Goal: Task Accomplishment & Management: Manage account settings

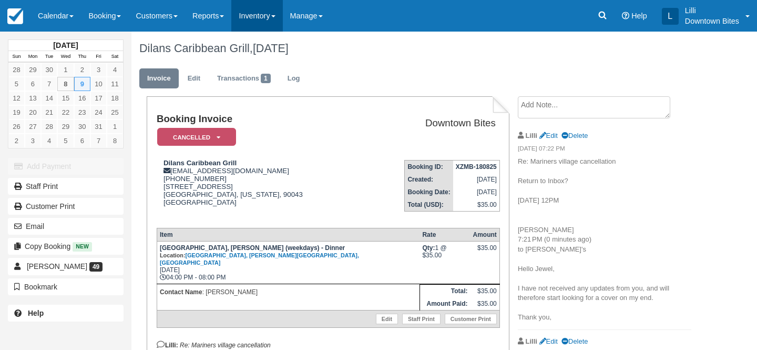
click at [264, 15] on link "Inventory" at bounding box center [256, 16] width 51 height 32
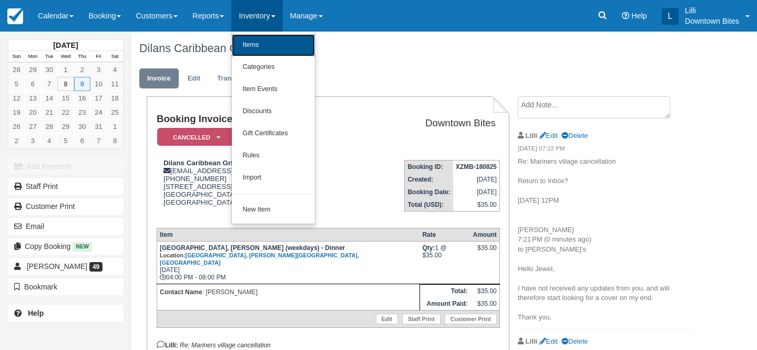
click at [261, 48] on link "Items" at bounding box center [273, 45] width 83 height 22
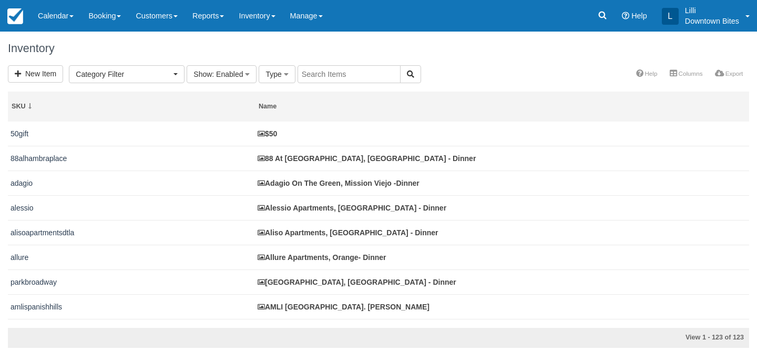
select select
click at [330, 75] on input "text" at bounding box center [348, 74] width 103 height 18
type input "hampton"
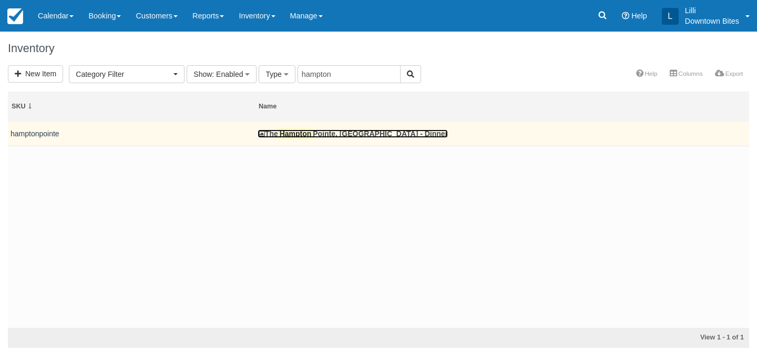
click at [334, 133] on link "The Hampton Pointe, Anaheim - Dinner" at bounding box center [353, 133] width 190 height 8
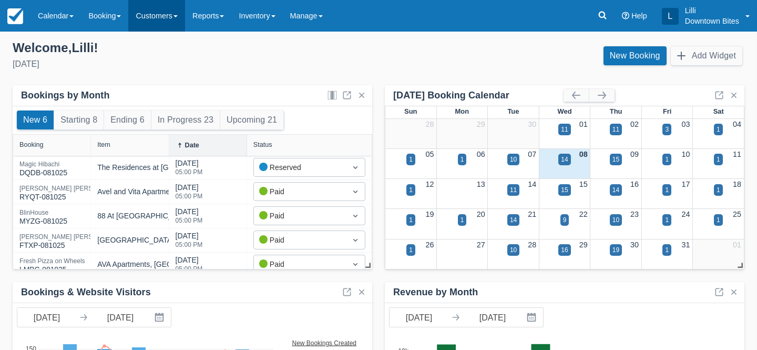
click at [162, 18] on link "Customers" at bounding box center [156, 16] width 57 height 32
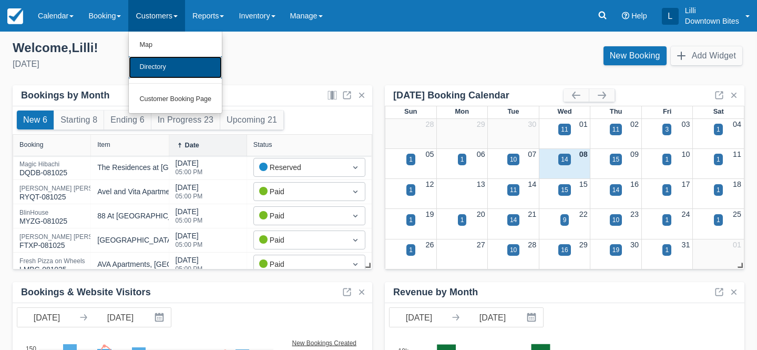
click at [159, 70] on link "Directory" at bounding box center [175, 67] width 93 height 22
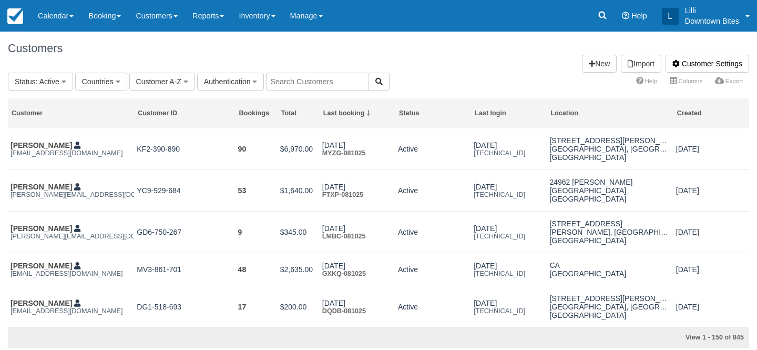
click at [303, 80] on input "text" at bounding box center [317, 82] width 103 height 18
type input "philly"
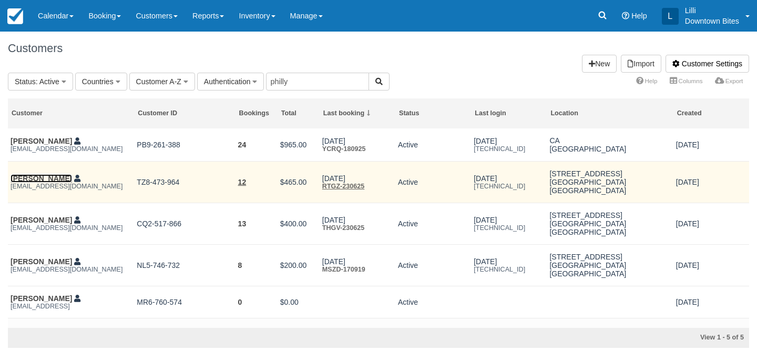
click at [35, 180] on link "Mario Morales" at bounding box center [41, 178] width 61 height 8
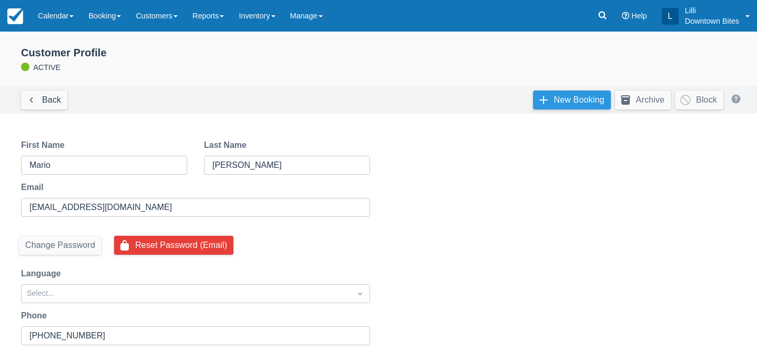
click at [573, 95] on link "New Booking" at bounding box center [572, 99] width 78 height 19
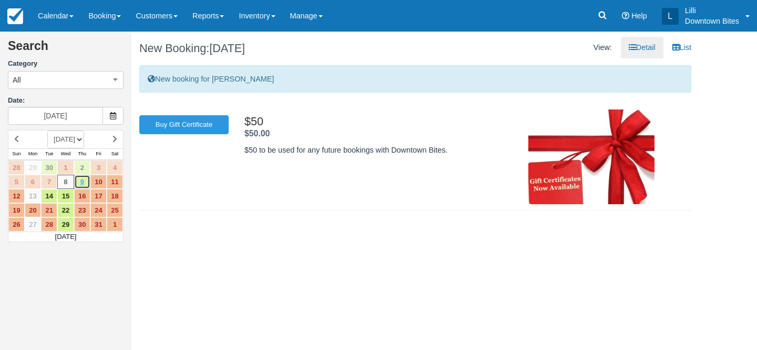
click at [84, 181] on link "9" at bounding box center [82, 181] width 16 height 14
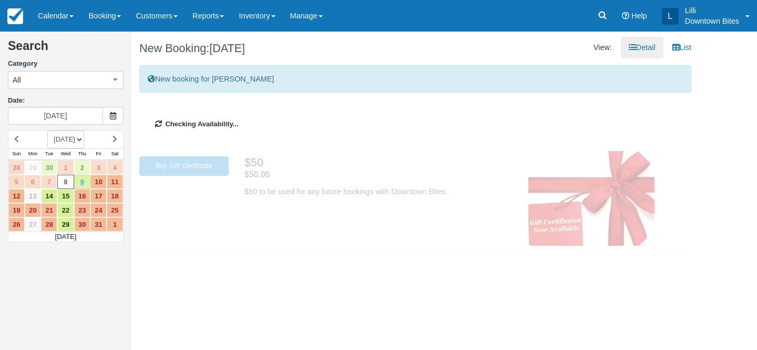
type input "10/09/25"
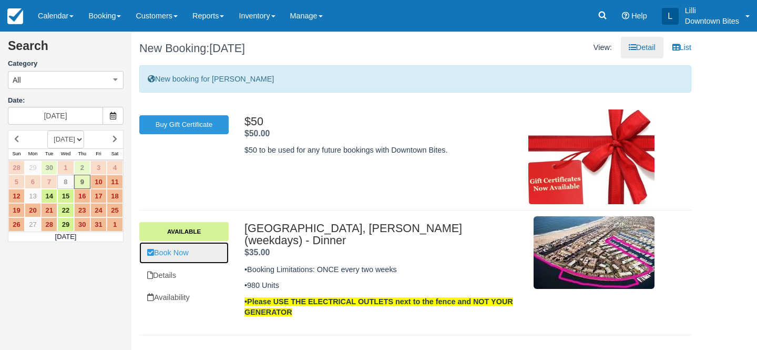
click at [178, 255] on link "Book Now" at bounding box center [183, 253] width 89 height 22
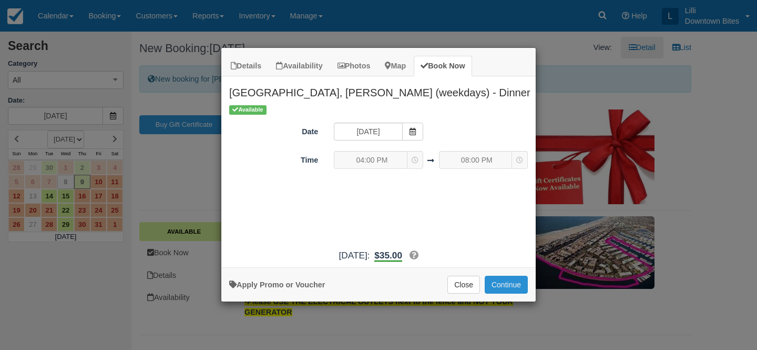
click at [513, 280] on button "Continue" at bounding box center [506, 284] width 43 height 18
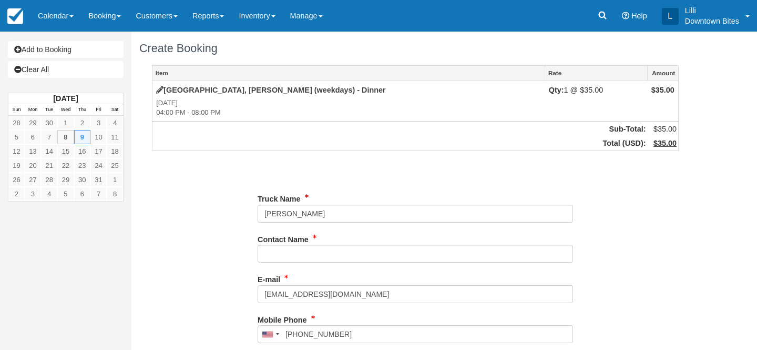
type input "[PHONE_NUMBER]"
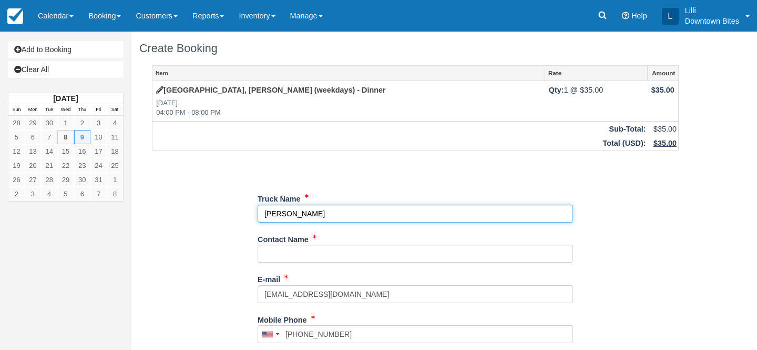
drag, startPoint x: 328, startPoint y: 209, endPoint x: 250, endPoint y: 207, distance: 78.3
click at [250, 207] on div "Item Rate Amount Mariners Village, Marina Del Rey (weekdays) - Dinner Thu Oct 9…" at bounding box center [415, 334] width 552 height 538
type input "[PERSON_NAME]"
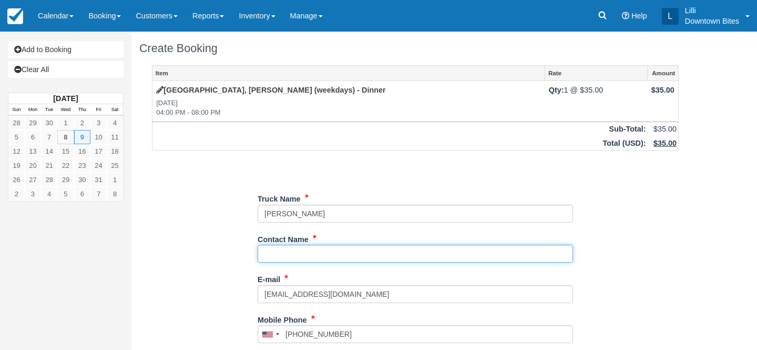
paste input "[PERSON_NAME]"
type input "[PERSON_NAME]"
type input "[PHONE_NUMBER]"
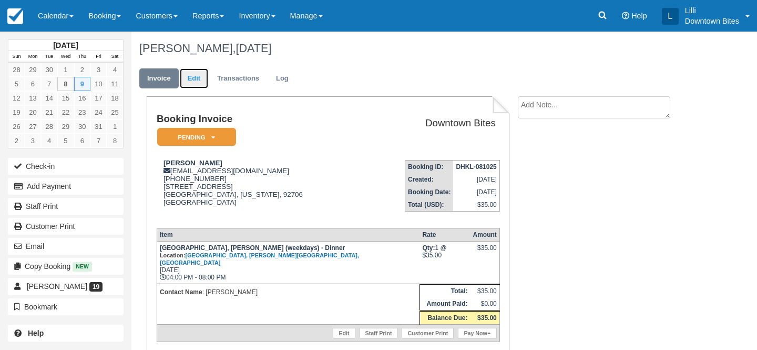
click at [195, 72] on link "Edit" at bounding box center [194, 78] width 28 height 20
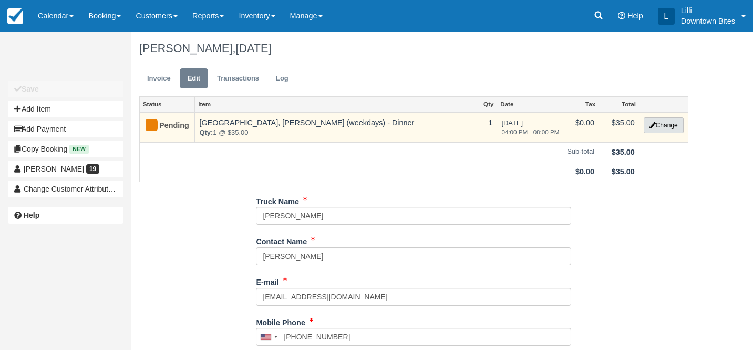
click at [670, 128] on button "Change" at bounding box center [664, 125] width 40 height 16
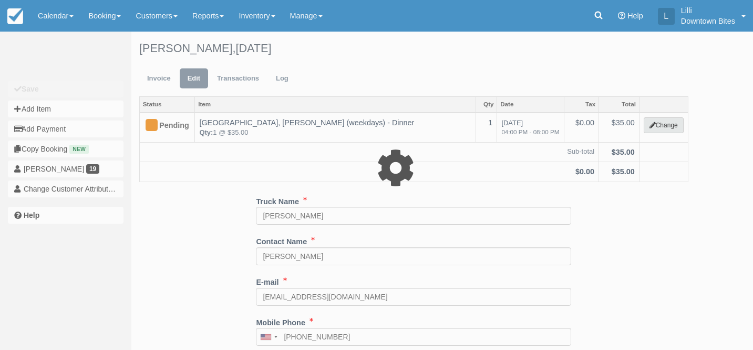
select select "2"
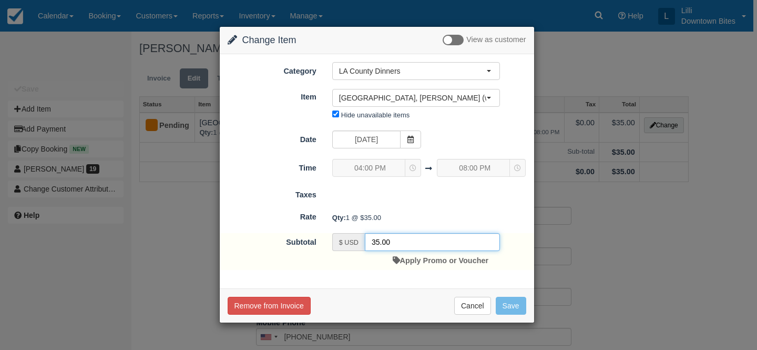
click at [382, 240] on input "35.00" at bounding box center [432, 242] width 135 height 18
type input "00"
click at [517, 307] on button "Save" at bounding box center [511, 305] width 30 height 18
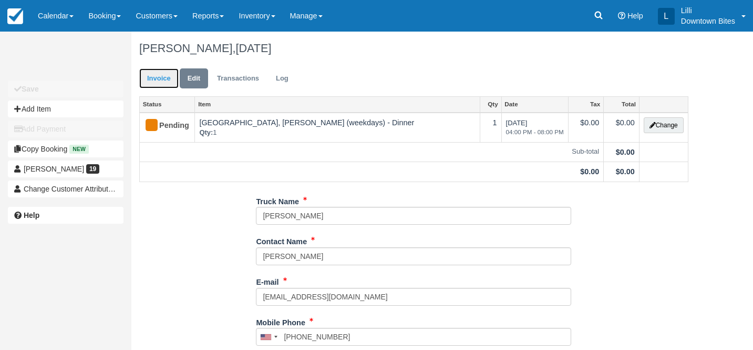
click at [157, 76] on link "Invoice" at bounding box center [158, 78] width 39 height 20
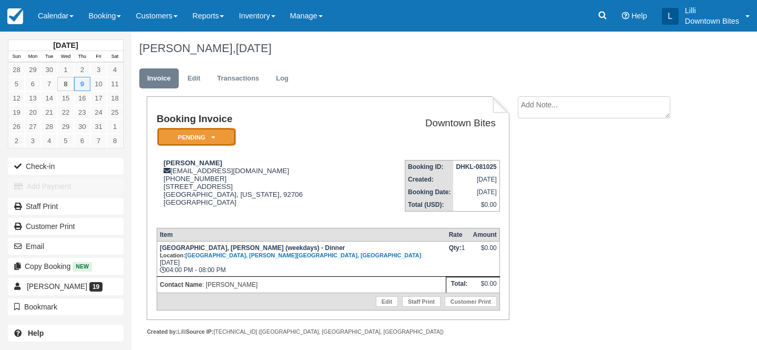
click at [191, 140] on em "Pending" at bounding box center [196, 137] width 79 height 18
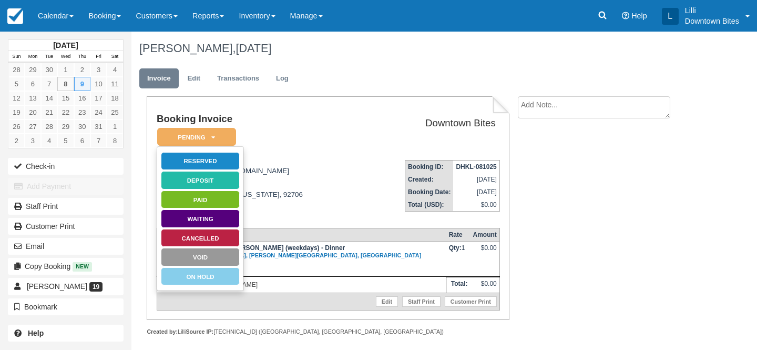
click at [308, 61] on div "[PERSON_NAME], [DATE]" at bounding box center [415, 49] width 568 height 34
click at [214, 236] on link "Cancelled" at bounding box center [200, 238] width 79 height 18
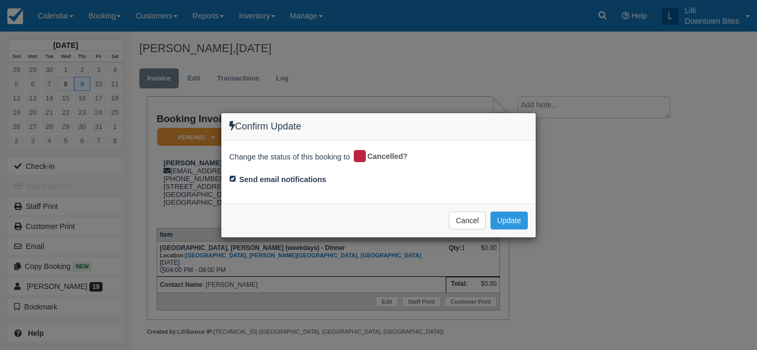
click at [232, 175] on input "Send email notifications" at bounding box center [232, 178] width 7 height 7
checkbox input "false"
click at [509, 215] on button "Update" at bounding box center [508, 220] width 37 height 18
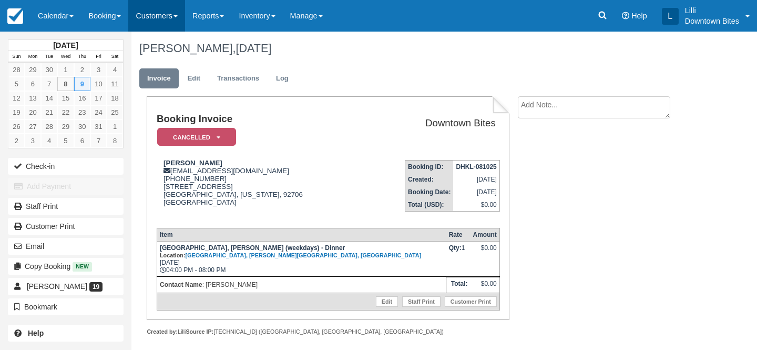
click at [160, 13] on link "Customers" at bounding box center [156, 16] width 57 height 32
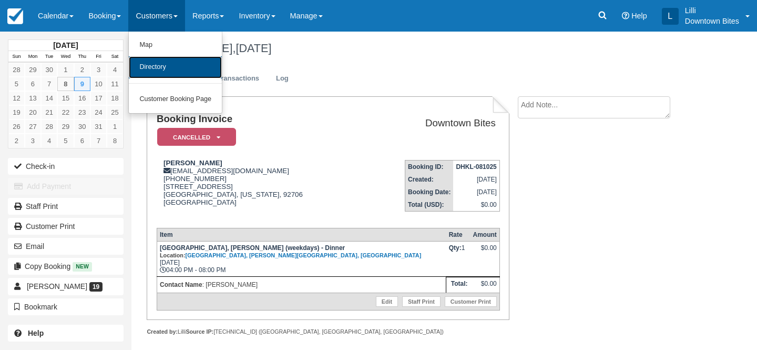
click at [164, 70] on link "Directory" at bounding box center [175, 67] width 93 height 22
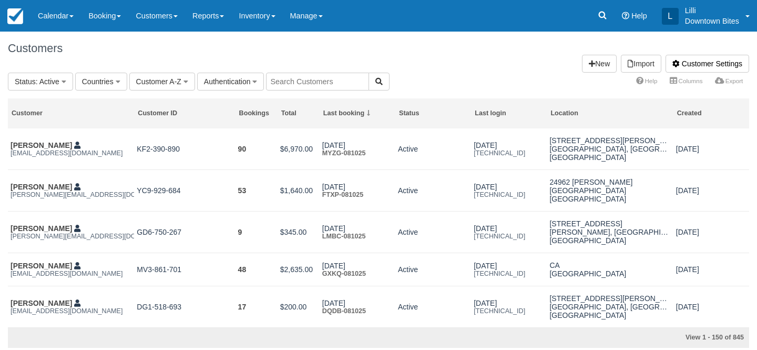
click at [297, 85] on input "text" at bounding box center [317, 82] width 103 height 18
type input "dlo"
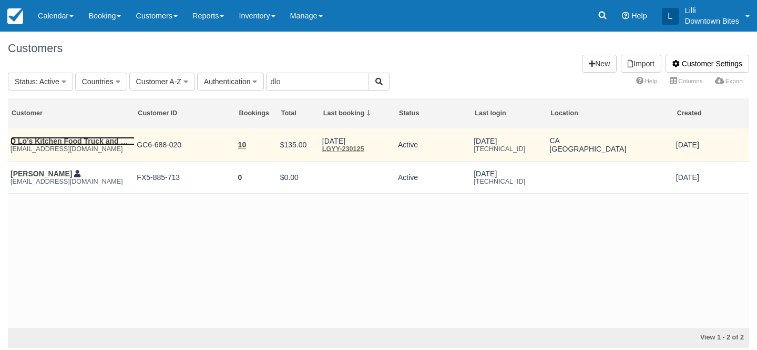
click at [51, 140] on link "D Lo’s Kitchen Food Truck and Catering" at bounding box center [81, 141] width 140 height 8
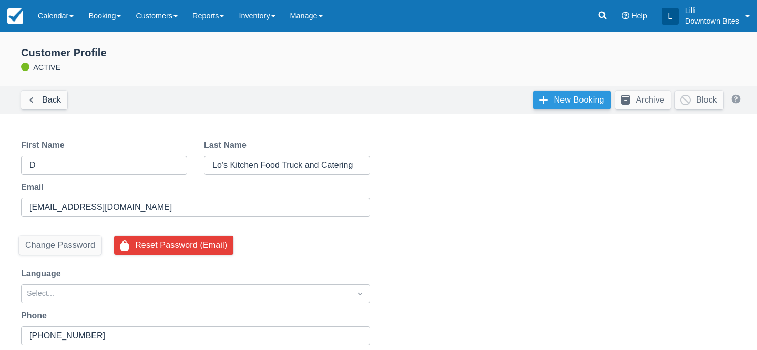
click at [590, 98] on link "New Booking" at bounding box center [572, 99] width 78 height 19
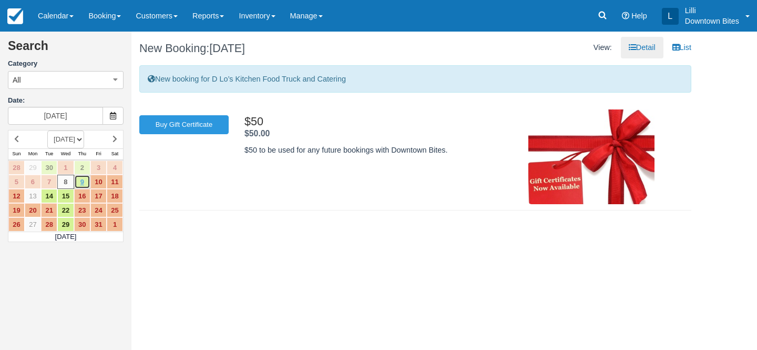
click at [87, 183] on link "9" at bounding box center [82, 181] width 16 height 14
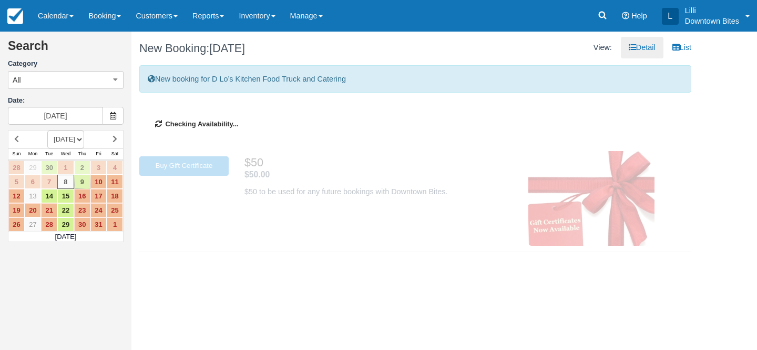
type input "[DATE]"
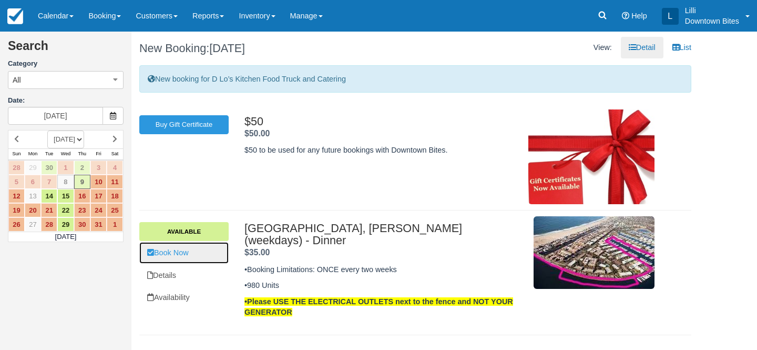
click at [171, 250] on link "Book Now" at bounding box center [183, 253] width 89 height 22
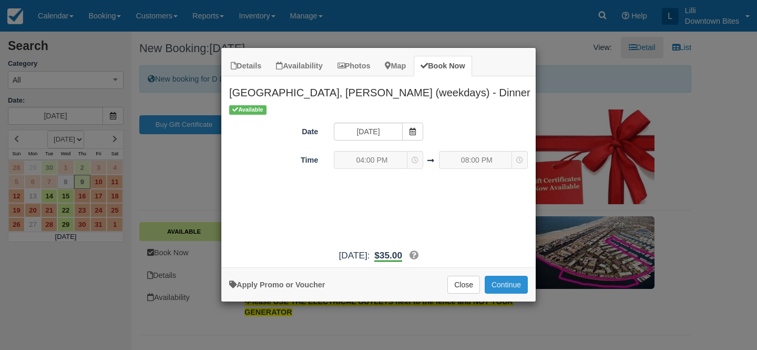
click at [498, 286] on button "Continue" at bounding box center [506, 284] width 43 height 18
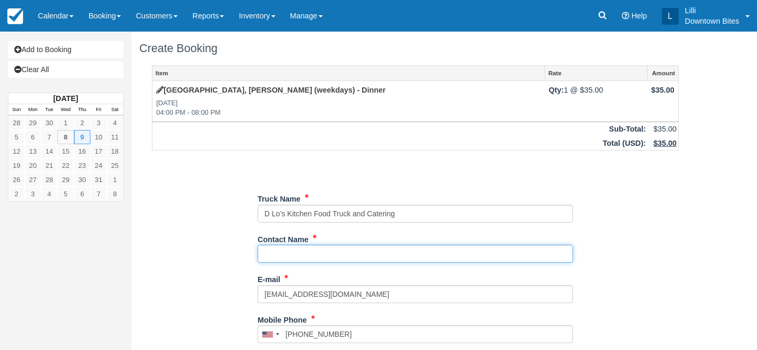
click at [312, 253] on input "Contact Name" at bounding box center [415, 253] width 315 height 18
type input "[PERSON_NAME][US_STATE]"
type input "[PHONE_NUMBER]"
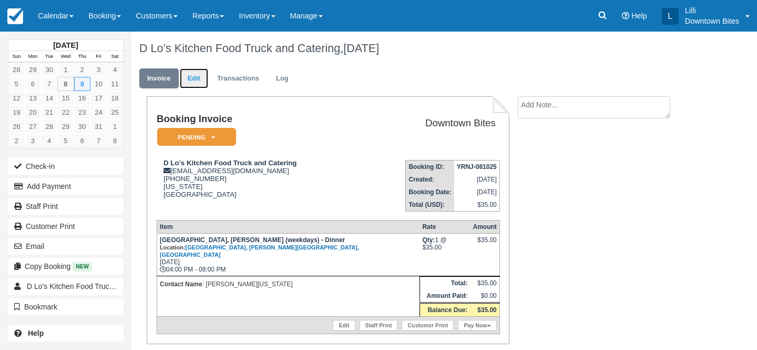
click at [200, 78] on link "Edit" at bounding box center [194, 78] width 28 height 20
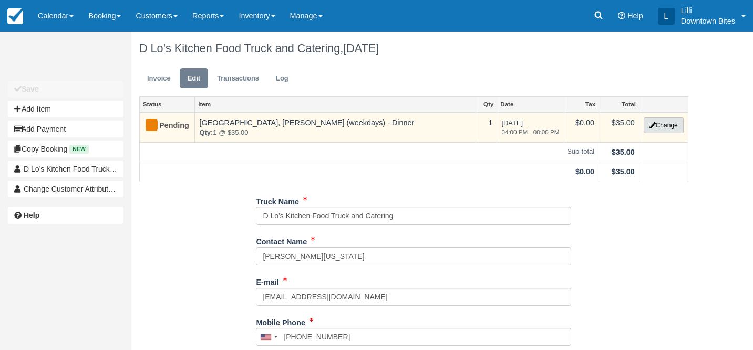
click at [657, 124] on button "Change" at bounding box center [664, 125] width 40 height 16
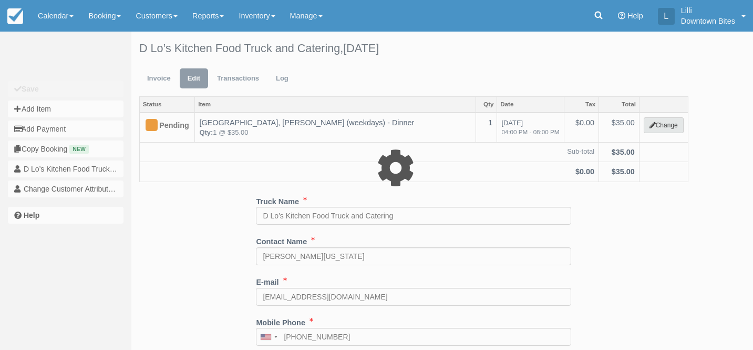
select select "2"
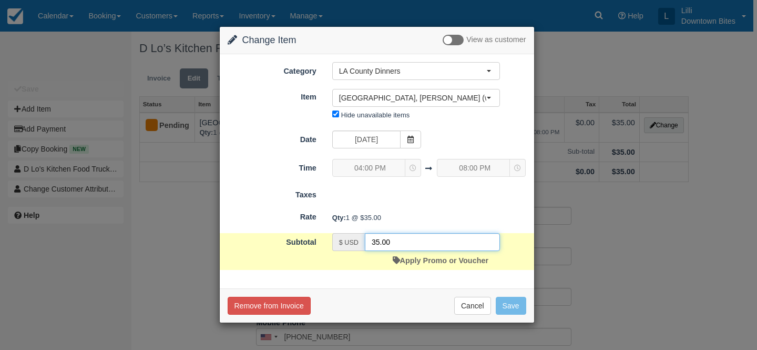
click at [381, 241] on input "35.00" at bounding box center [432, 242] width 135 height 18
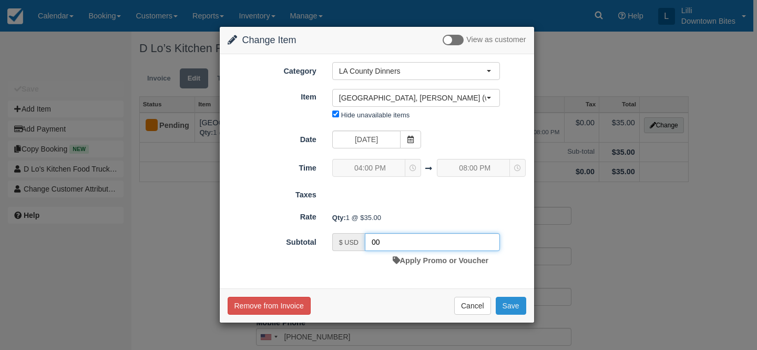
type input "00"
click at [509, 307] on button "Save" at bounding box center [511, 305] width 30 height 18
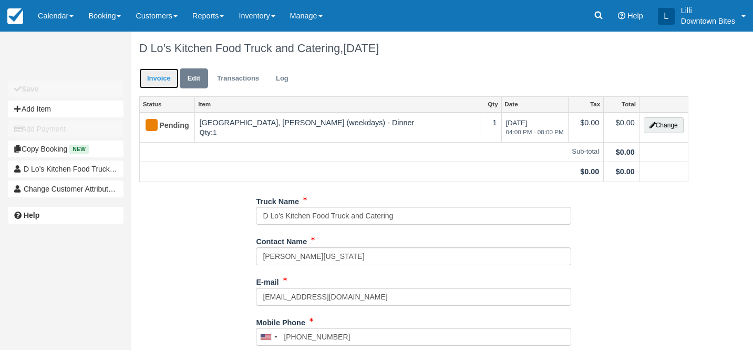
click at [153, 78] on link "Invoice" at bounding box center [158, 78] width 39 height 20
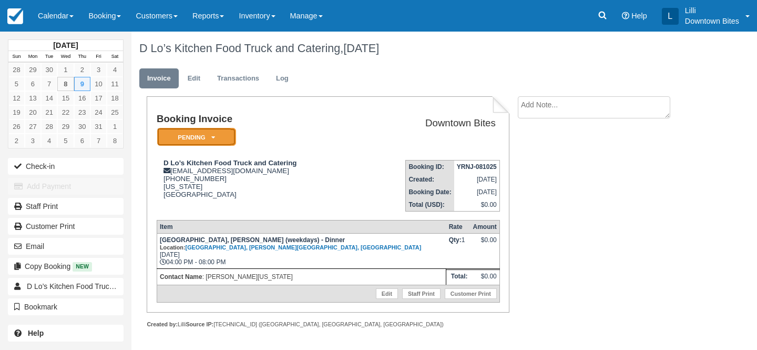
click at [187, 137] on em "Pending" at bounding box center [196, 137] width 79 height 18
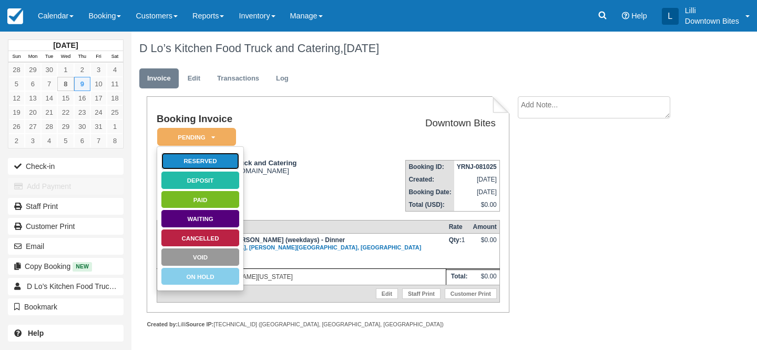
click at [200, 156] on link "Reserved" at bounding box center [200, 161] width 79 height 18
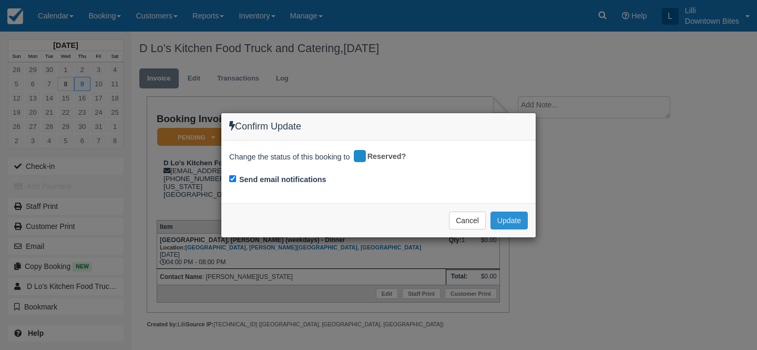
click at [504, 219] on button "Update" at bounding box center [508, 220] width 37 height 18
